Goal: Transaction & Acquisition: Book appointment/travel/reservation

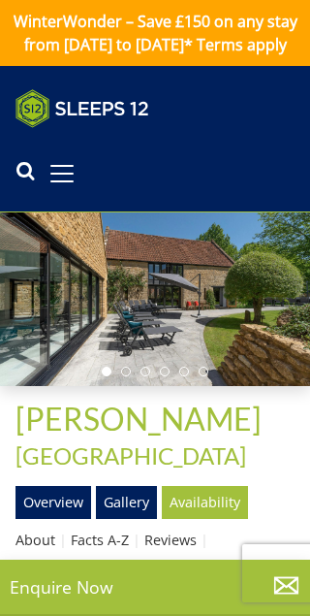
click at [126, 519] on link "Gallery" at bounding box center [126, 502] width 61 height 33
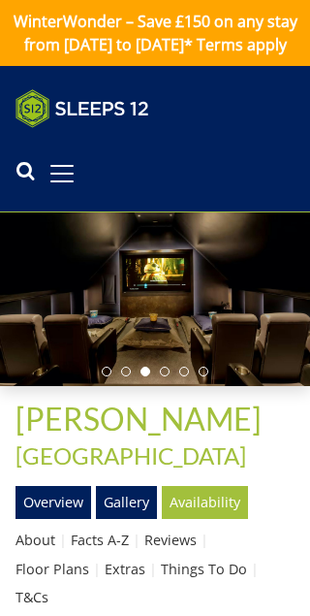
click at [203, 128] on link at bounding box center [155, 108] width 279 height 39
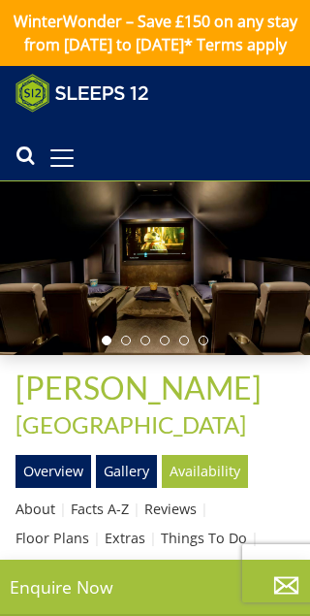
scroll to position [6, 0]
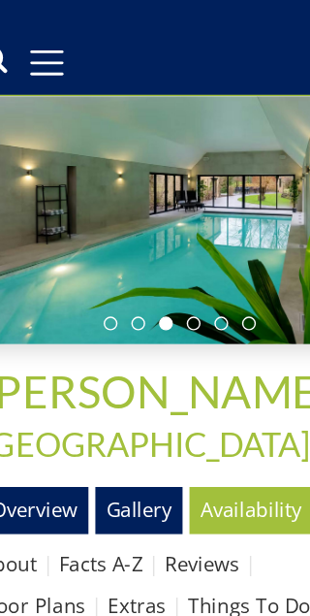
click at [28, 449] on link "Overview" at bounding box center [54, 465] width 76 height 33
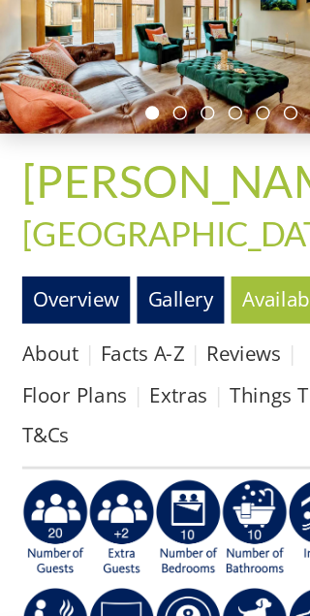
scroll to position [140, 0]
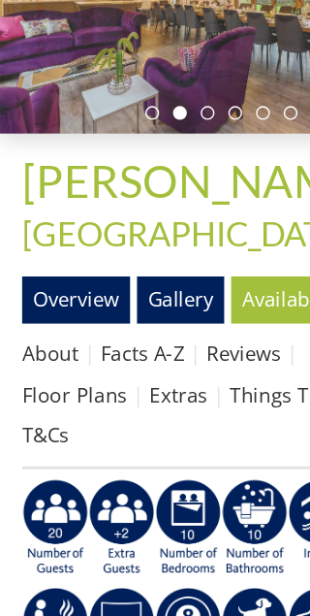
click at [139, 457] on img at bounding box center [132, 492] width 47 height 70
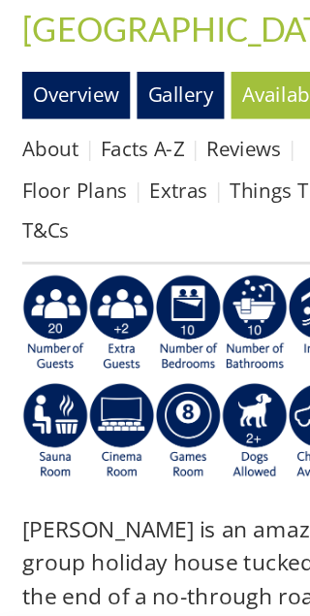
scroll to position [283, 0]
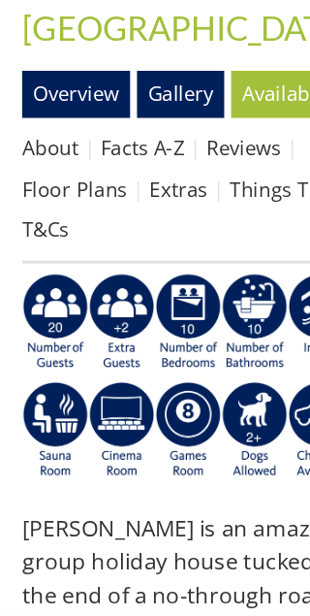
click at [132, 313] on img at bounding box center [132, 348] width 47 height 70
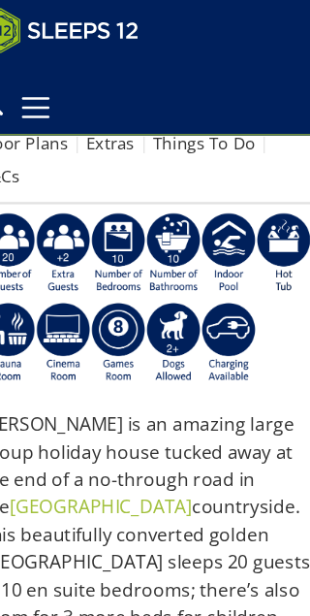
scroll to position [398, 0]
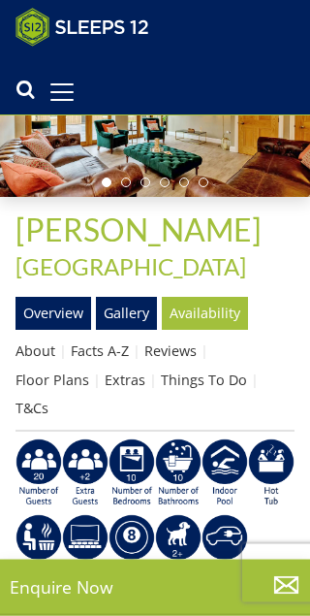
scroll to position [171, 0]
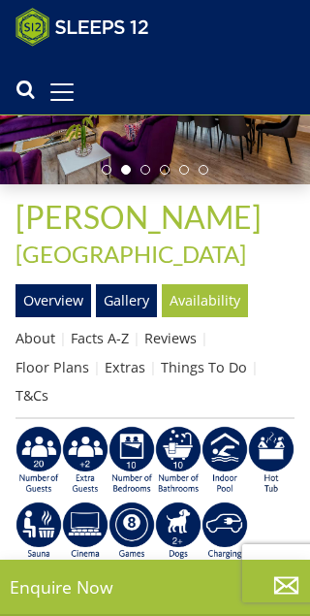
click at [130, 317] on link "Gallery" at bounding box center [126, 300] width 61 height 33
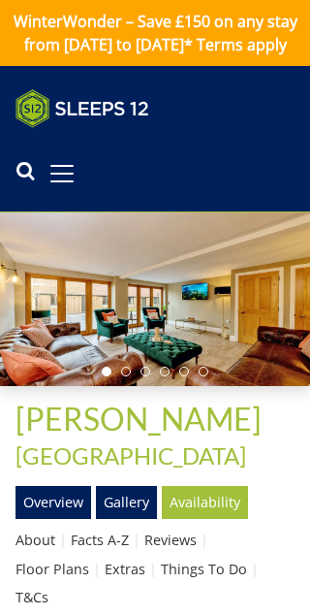
scroll to position [28, 0]
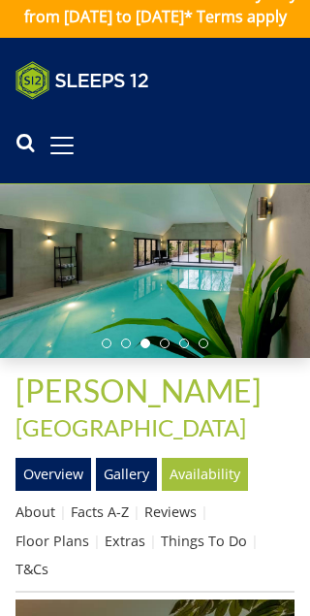
click at [118, 550] on link "Extras" at bounding box center [125, 540] width 41 height 18
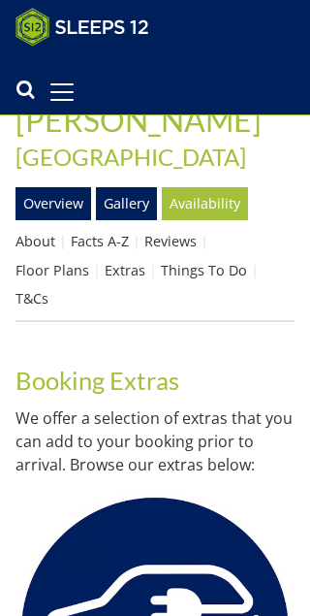
scroll to position [295, 0]
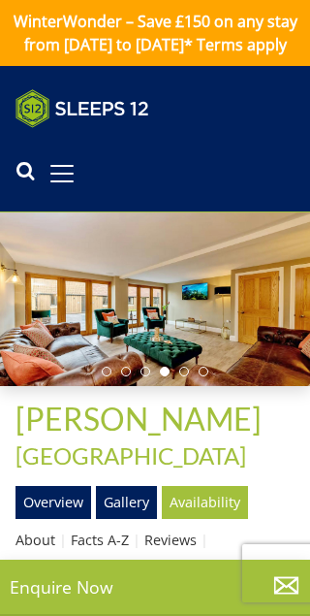
click at [43, 519] on link "Overview" at bounding box center [54, 502] width 76 height 33
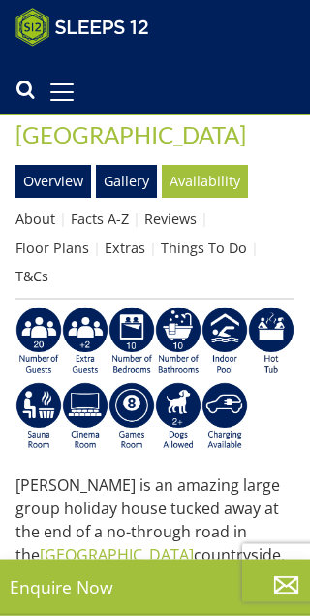
scroll to position [276, 0]
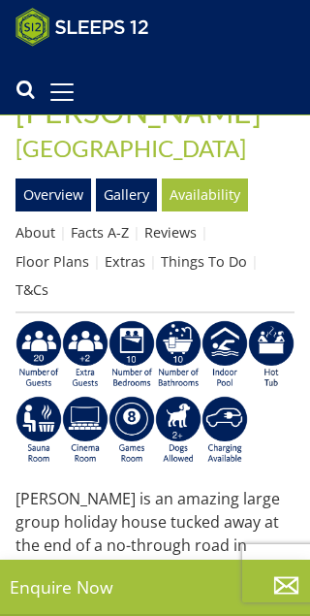
click at [129, 344] on img at bounding box center [132, 355] width 47 height 70
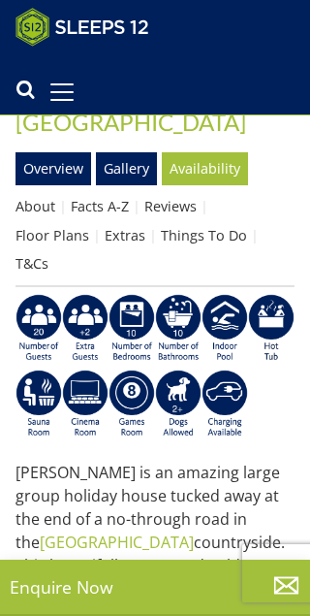
scroll to position [298, 0]
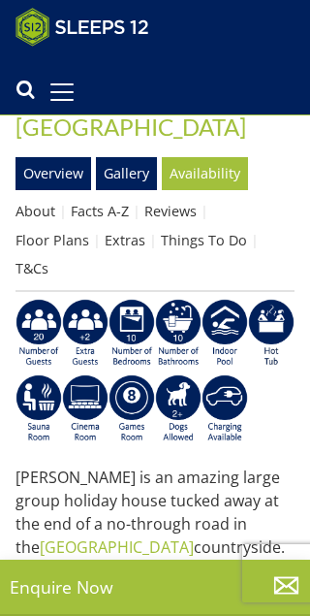
click at [61, 249] on link "Floor Plans" at bounding box center [53, 240] width 74 height 18
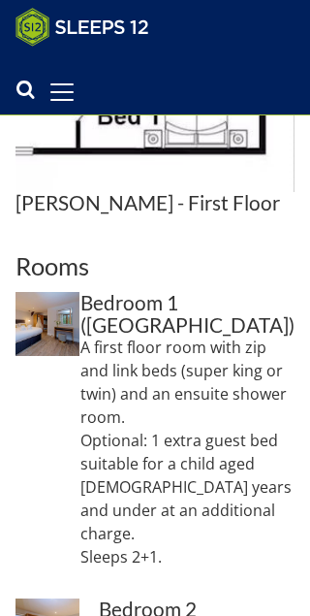
scroll to position [1170, 0]
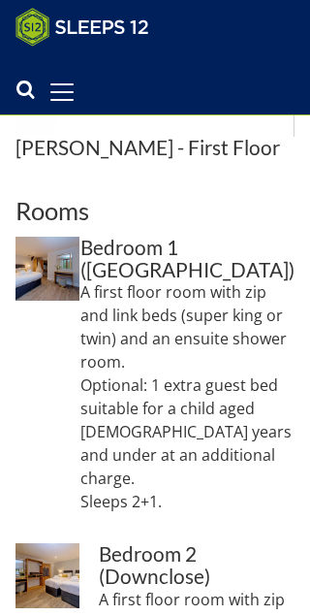
click at [131, 253] on h3 "Bedroom 1 ([GEOGRAPHIC_DATA])" at bounding box center [187, 259] width 214 height 45
click at [48, 259] on img at bounding box center [48, 269] width 64 height 64
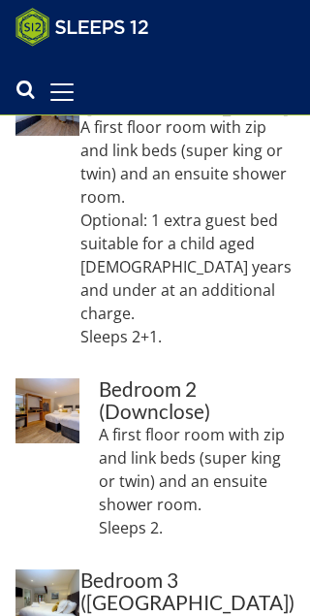
scroll to position [1347, 0]
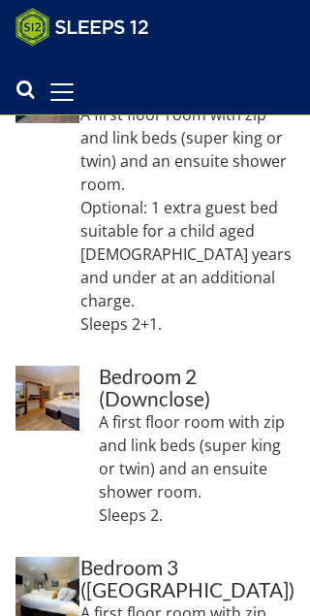
click at [55, 365] on img at bounding box center [48, 397] width 64 height 64
click at [59, 556] on img at bounding box center [48, 588] width 64 height 64
click at [148, 556] on h3 "Bedroom 3 (Broadstone)" at bounding box center [187, 578] width 214 height 45
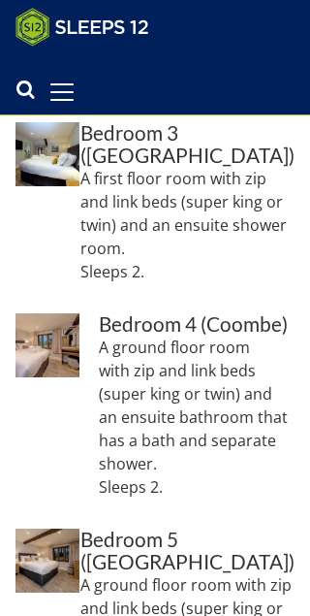
scroll to position [1796, 0]
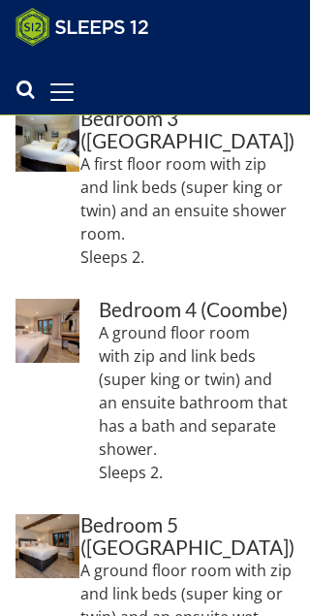
click at [46, 304] on img at bounding box center [48, 331] width 64 height 64
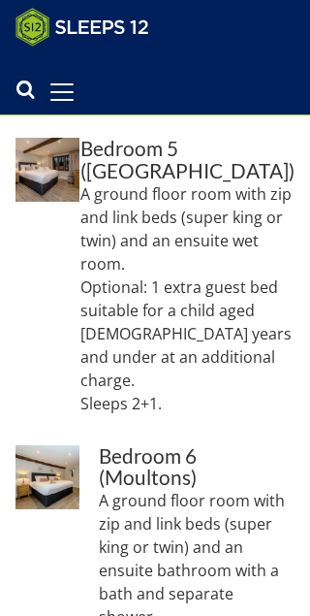
scroll to position [2173, 0]
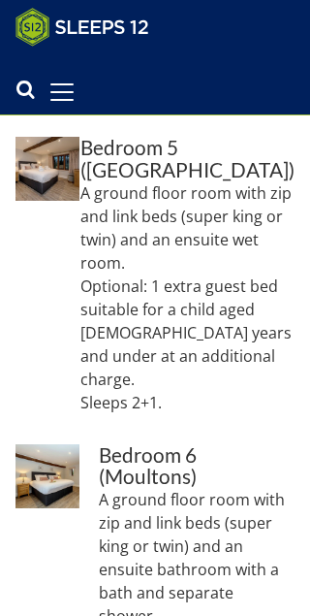
click at [72, 444] on img at bounding box center [48, 476] width 64 height 64
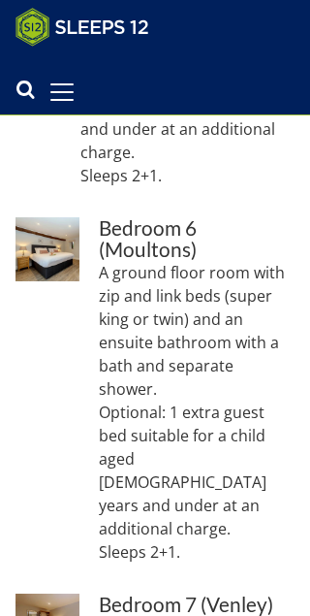
scroll to position [2548, 0]
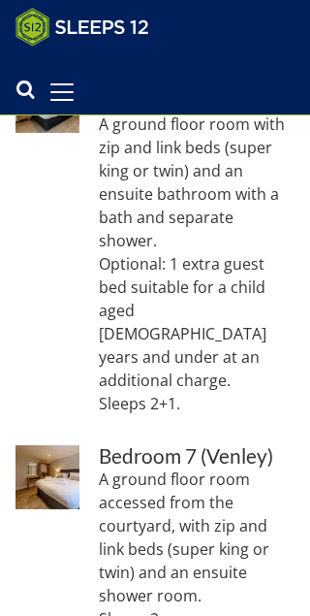
click at [54, 445] on img at bounding box center [48, 477] width 64 height 64
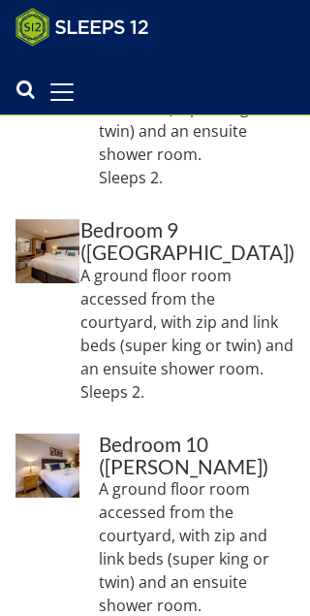
scroll to position [3225, 0]
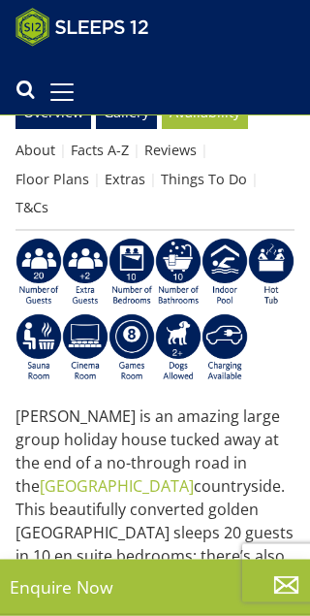
scroll to position [359, 0]
click at [171, 249] on img at bounding box center [178, 272] width 47 height 70
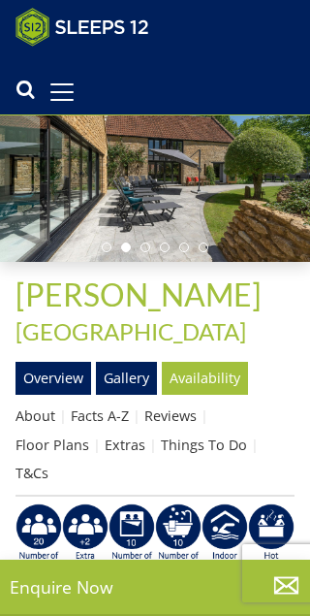
scroll to position [92, 0]
click at [53, 455] on link "Floor Plans" at bounding box center [53, 445] width 74 height 18
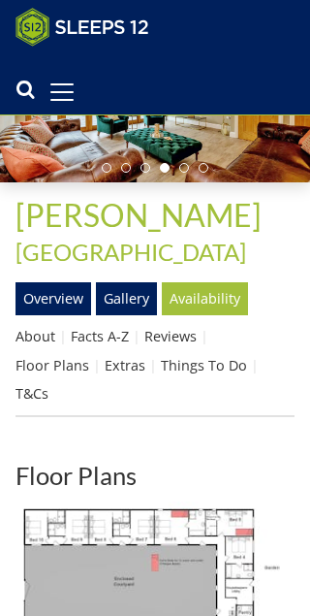
scroll to position [140, 0]
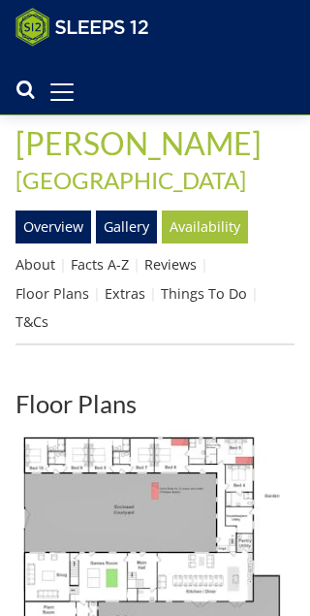
click at [51, 303] on link "Floor Plans" at bounding box center [53, 294] width 74 height 18
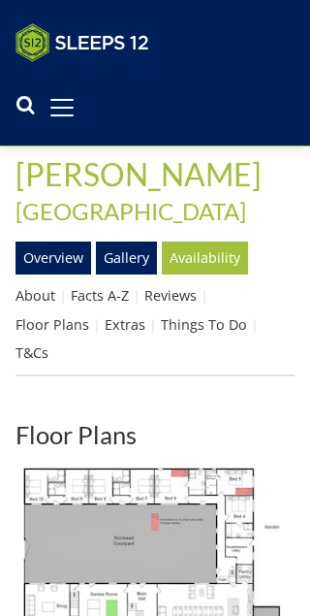
scroll to position [28, 0]
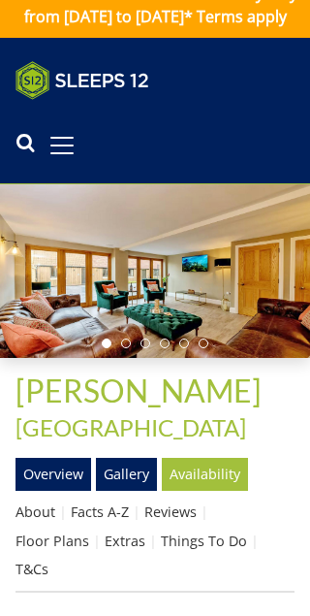
click at [91, 409] on span "[PERSON_NAME]" at bounding box center [139, 390] width 246 height 38
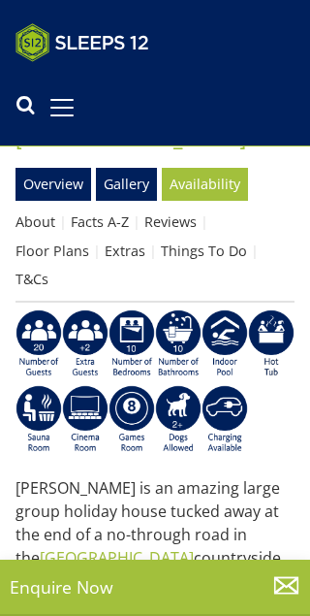
scroll to position [351, 0]
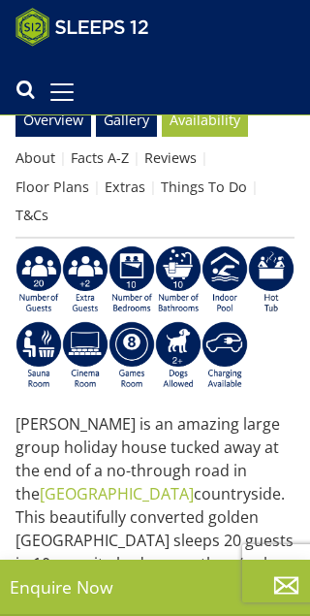
click at [171, 257] on img at bounding box center [178, 280] width 47 height 70
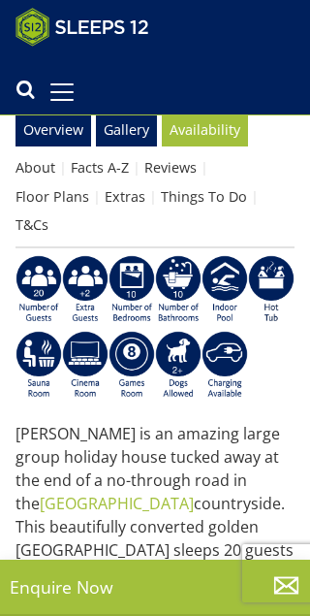
scroll to position [353, 0]
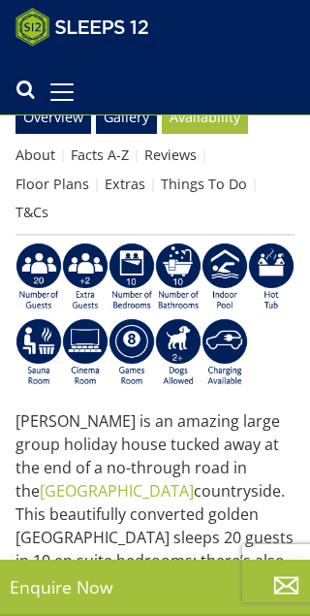
click at [177, 258] on img at bounding box center [178, 277] width 47 height 70
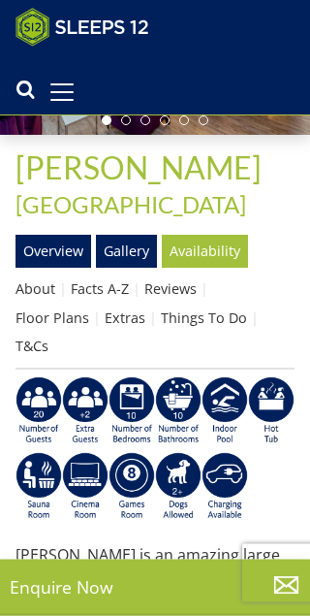
scroll to position [223, 0]
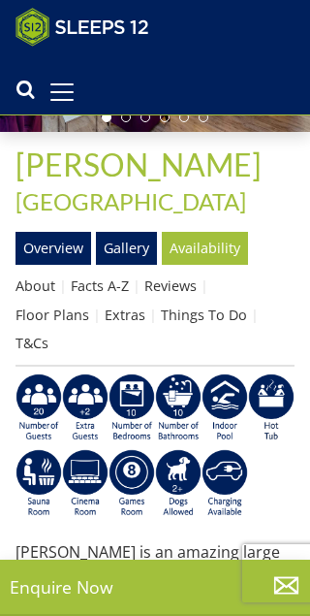
click at [55, 324] on link "Floor Plans" at bounding box center [53, 314] width 74 height 18
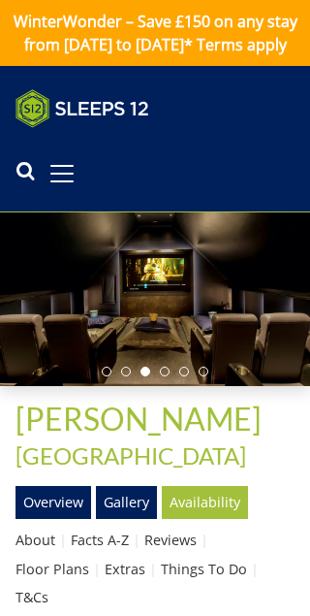
click at [48, 578] on link "Floor Plans" at bounding box center [53, 568] width 74 height 18
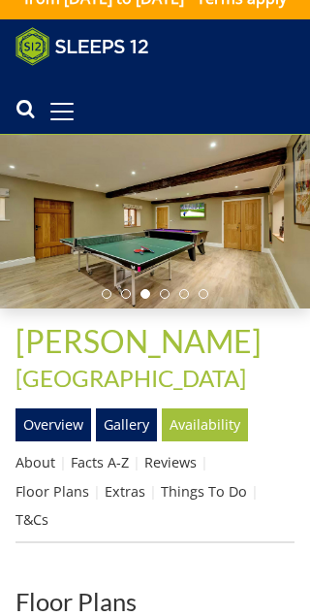
scroll to position [45, 0]
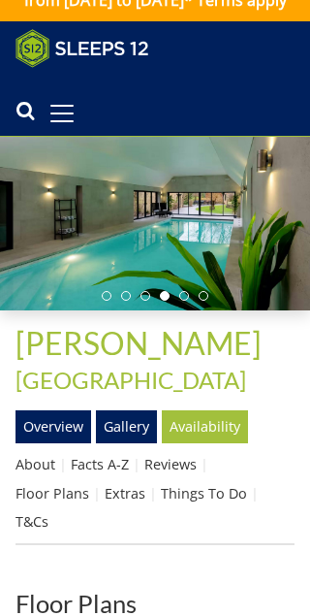
click at [52, 502] on link "Floor Plans" at bounding box center [53, 493] width 74 height 18
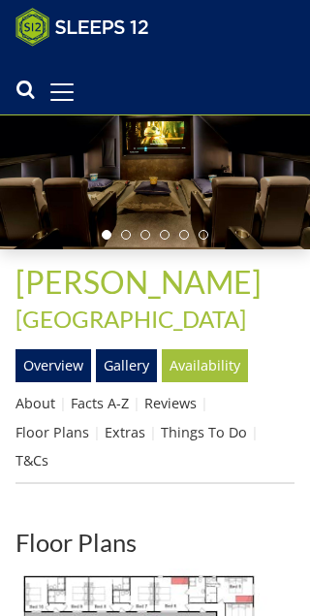
scroll to position [106, 0]
click at [111, 412] on link "Facts A-Z" at bounding box center [100, 403] width 58 height 18
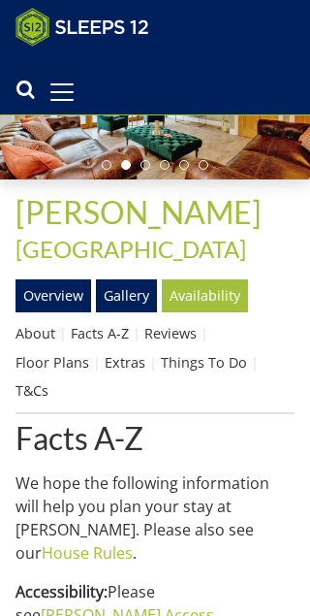
scroll to position [175, 0]
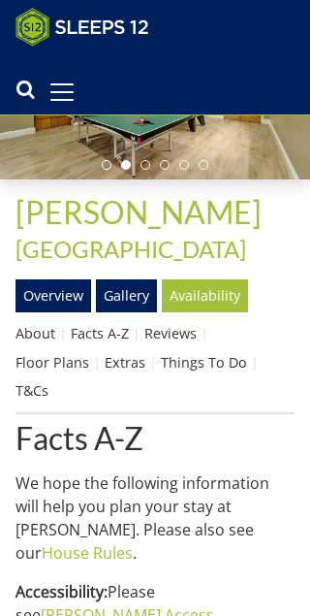
click at [55, 371] on link "Floor Plans" at bounding box center [53, 362] width 74 height 18
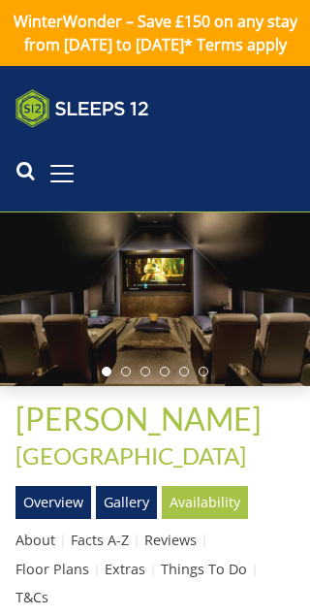
scroll to position [28, 0]
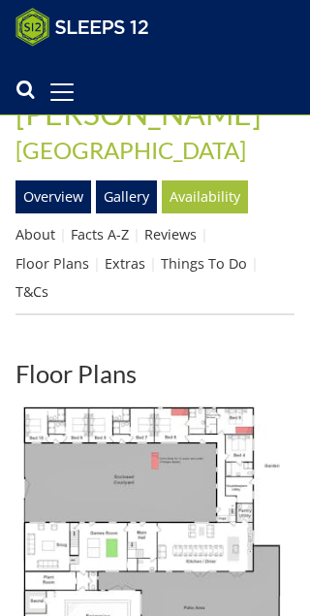
click at [50, 272] on link "Floor Plans" at bounding box center [53, 263] width 74 height 18
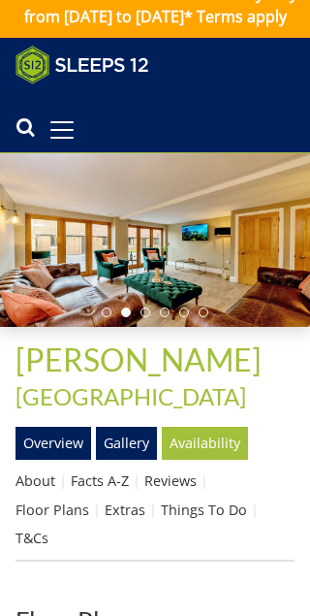
scroll to position [0, 0]
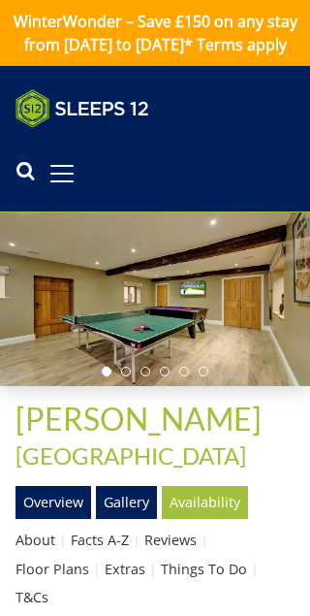
click at [44, 519] on link "Overview" at bounding box center [54, 502] width 76 height 33
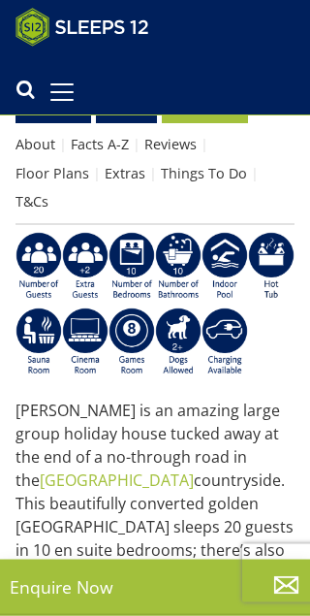
scroll to position [364, 0]
click at [134, 250] on img at bounding box center [132, 267] width 47 height 70
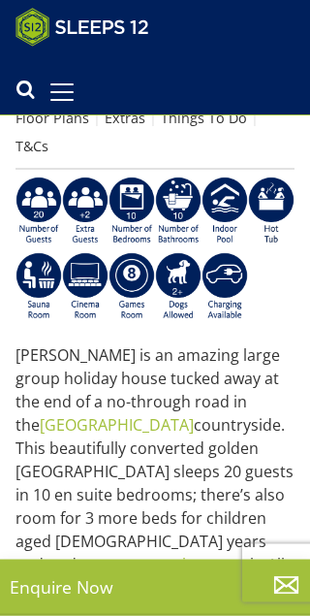
scroll to position [420, 0]
click at [47, 127] on link "Floor Plans" at bounding box center [53, 118] width 74 height 18
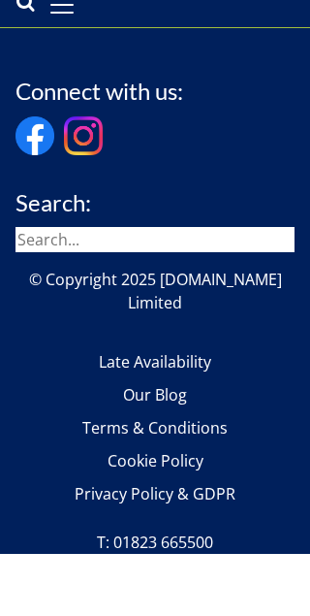
scroll to position [4576, 0]
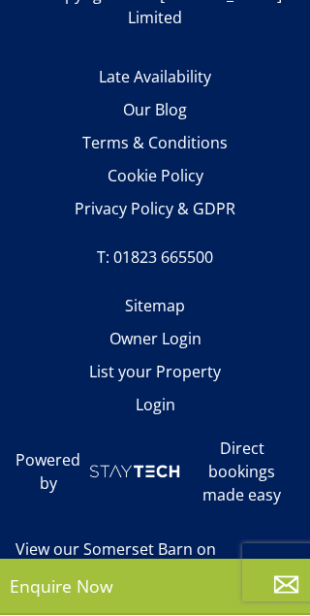
scroll to position [420, 0]
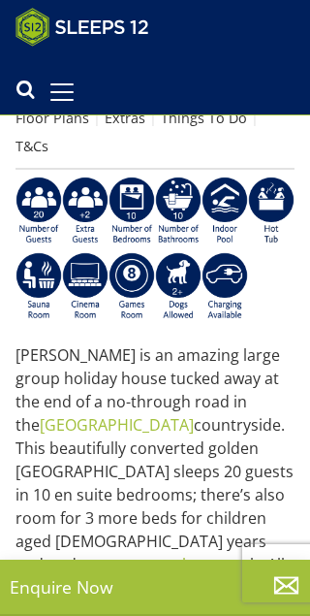
click at [32, 192] on img at bounding box center [39, 211] width 47 height 70
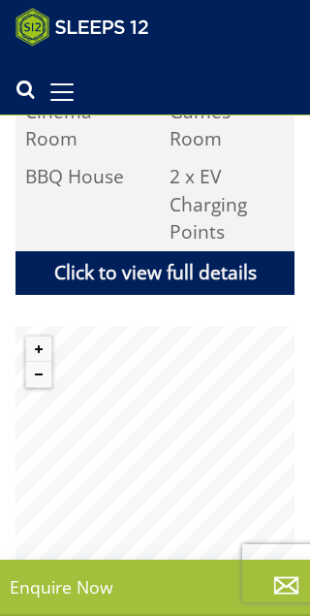
scroll to position [1725, 0]
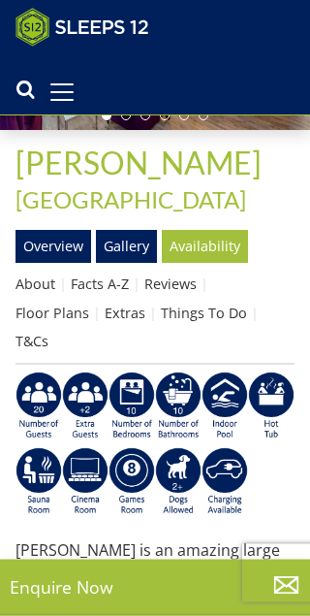
scroll to position [225, 0]
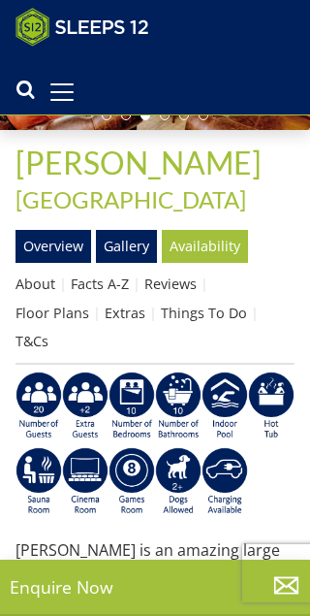
click at [182, 377] on img at bounding box center [178, 406] width 47 height 70
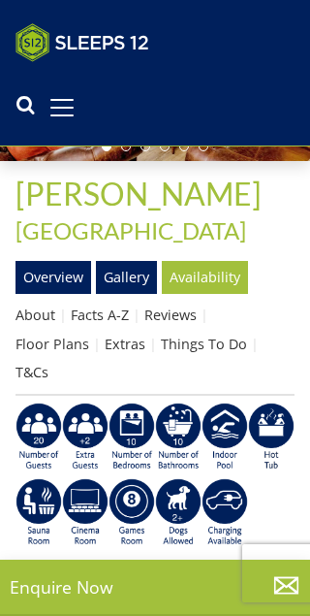
scroll to position [28, 0]
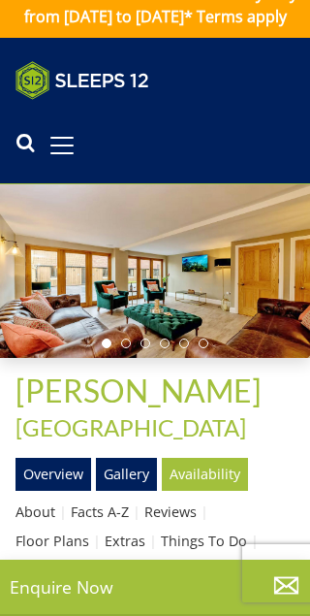
click at [42, 490] on link "Overview" at bounding box center [54, 474] width 76 height 33
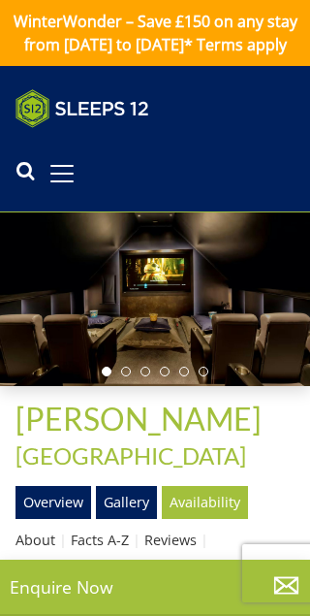
click at [131, 519] on link "Gallery" at bounding box center [126, 502] width 61 height 33
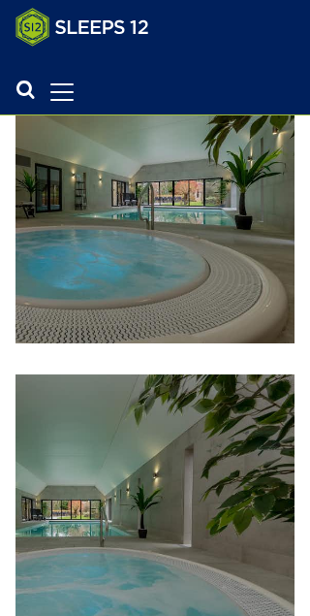
scroll to position [528, 0]
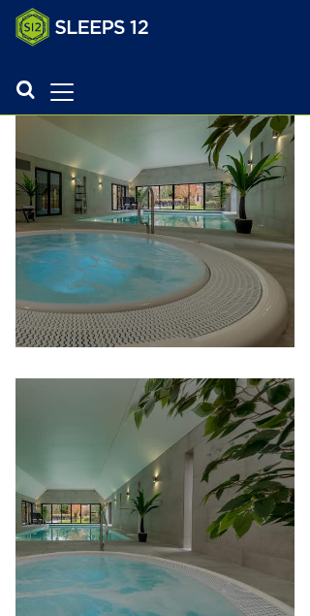
click at [221, 209] on img at bounding box center [155, 207] width 279 height 279
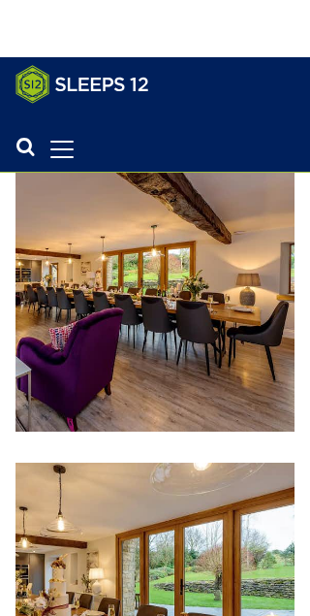
scroll to position [2925, 0]
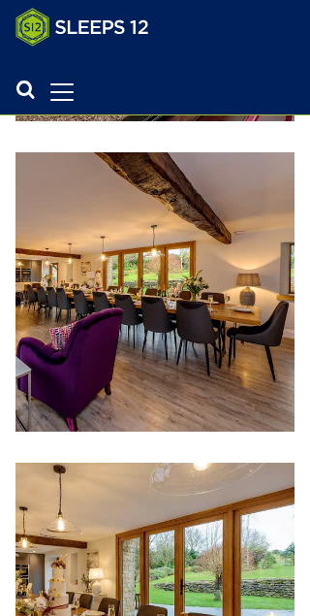
click at [80, 345] on img at bounding box center [155, 291] width 279 height 279
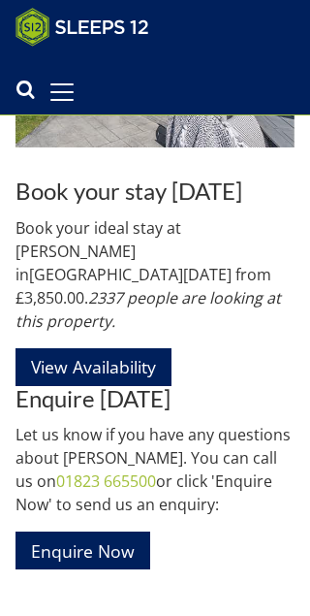
scroll to position [15307, 0]
